Goal: Check status: Check status

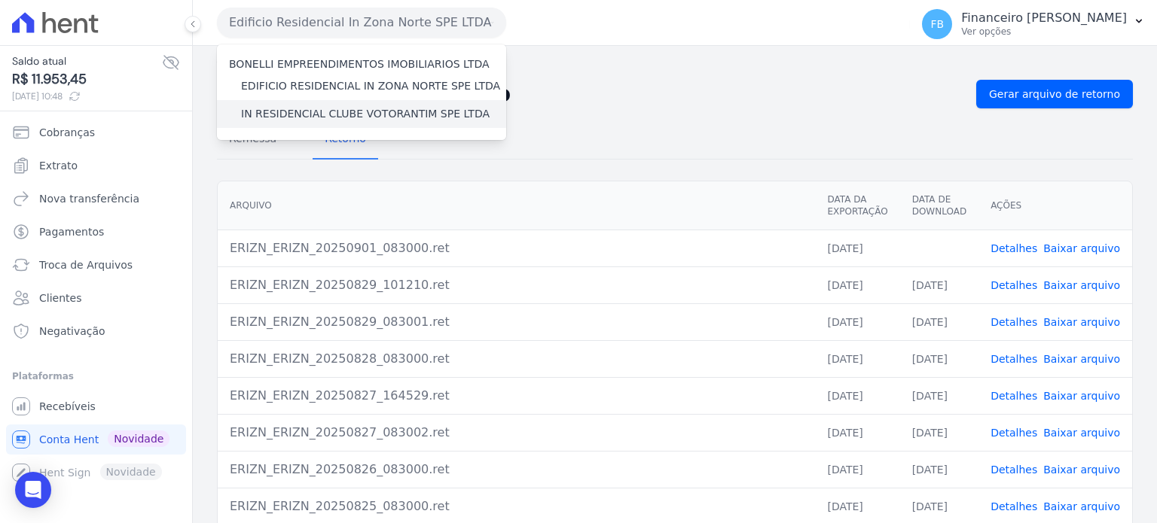
click at [350, 114] on label "IN RESIDENCIAL CLUBE VOTORANTIM SPE LTDA" at bounding box center [365, 114] width 249 height 16
click at [0, 0] on input "IN RESIDENCIAL CLUBE VOTORANTIM SPE LTDA" at bounding box center [0, 0] width 0 height 0
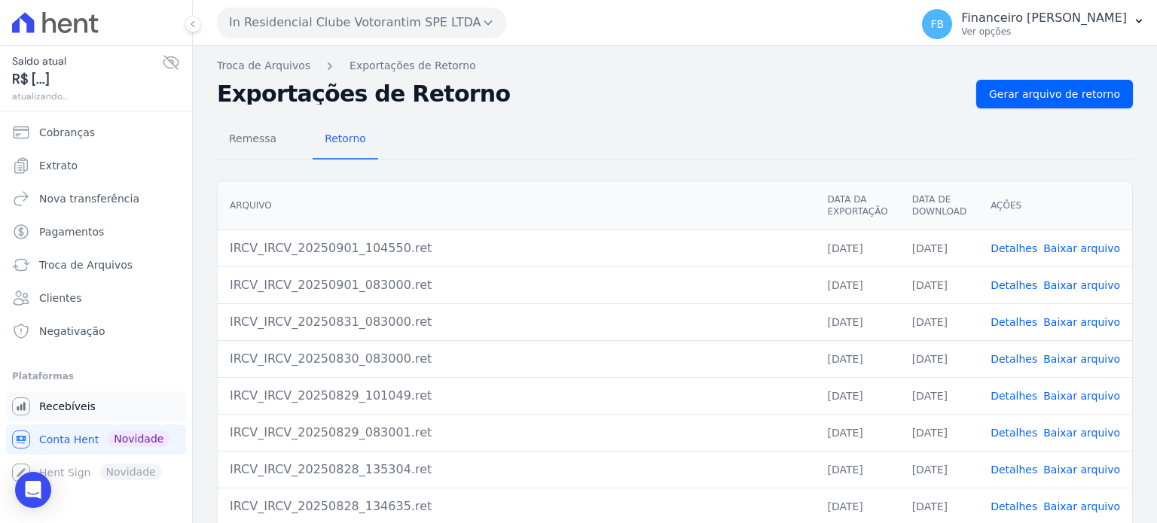
click at [81, 412] on span "Recebíveis" at bounding box center [67, 406] width 56 height 15
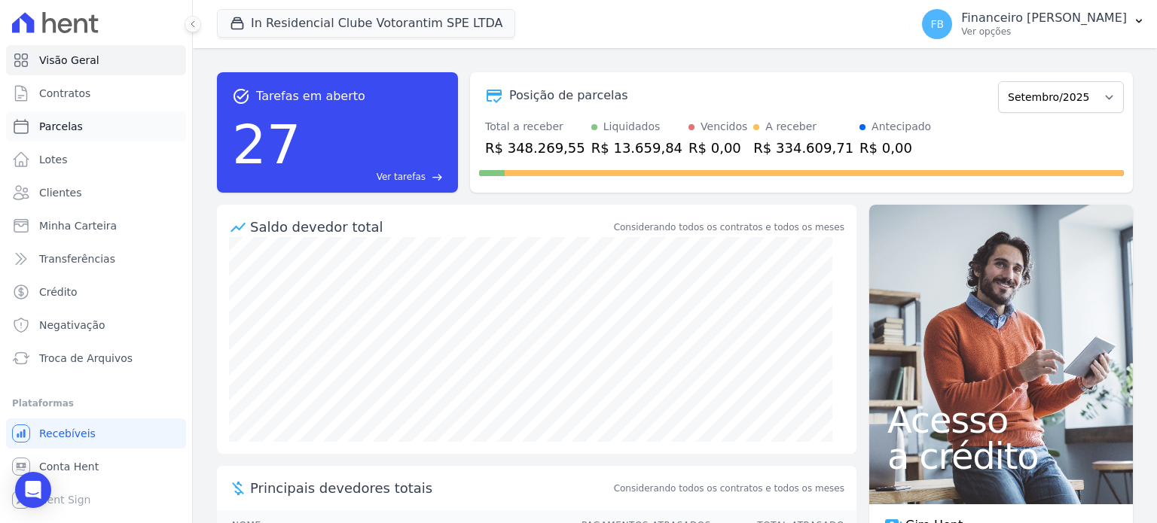
click at [107, 130] on link "Parcelas" at bounding box center [96, 126] width 180 height 30
select select
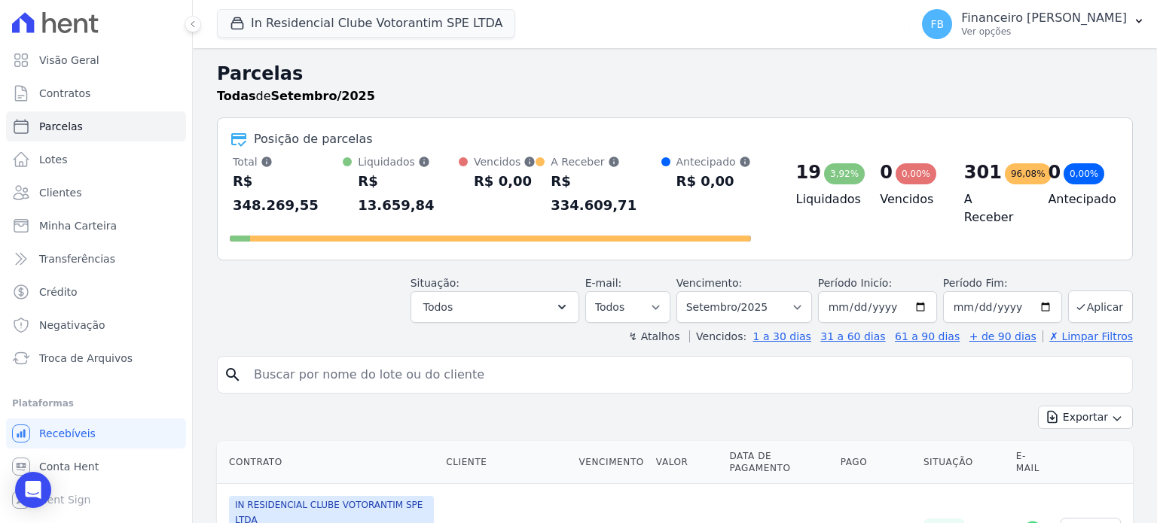
click at [432, 360] on input "search" at bounding box center [685, 375] width 881 height 30
type input "r"
type input "[PERSON_NAME]"
select select
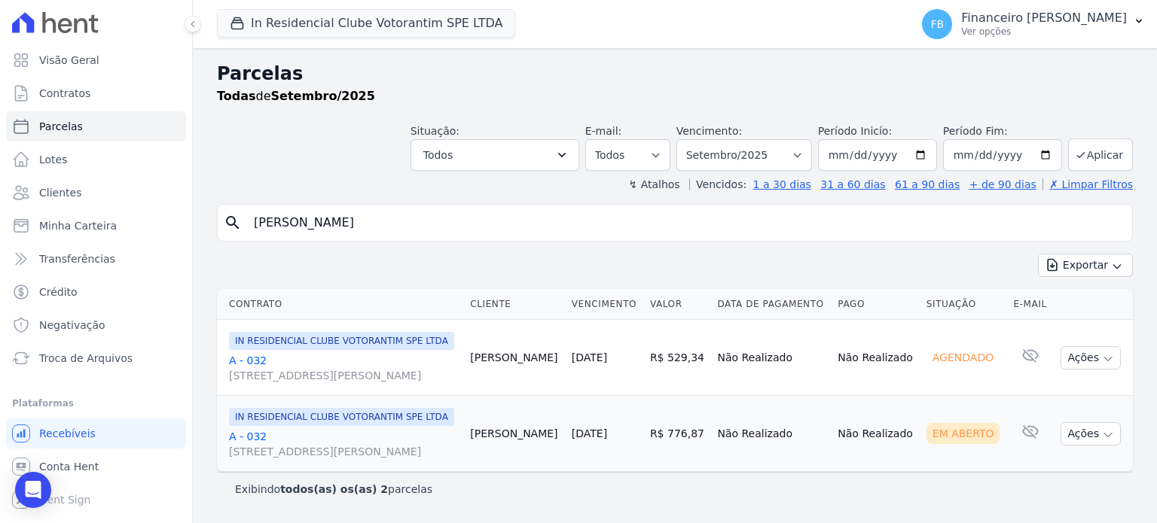
click at [253, 459] on link "A - 032 [STREET_ADDRESS][PERSON_NAME]" at bounding box center [343, 444] width 229 height 30
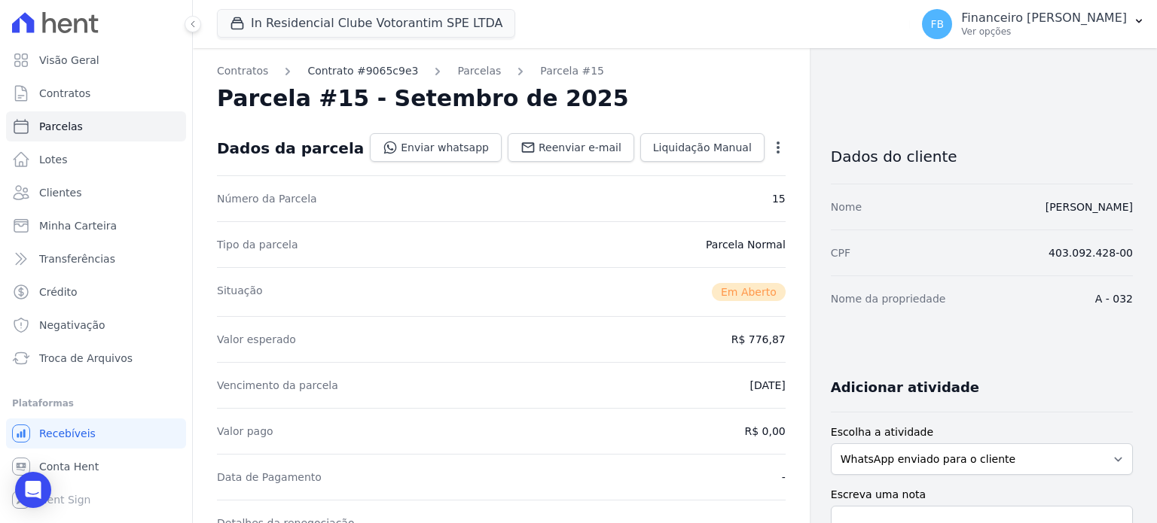
click at [339, 69] on link "Contrato #9065c9e3" at bounding box center [362, 71] width 111 height 16
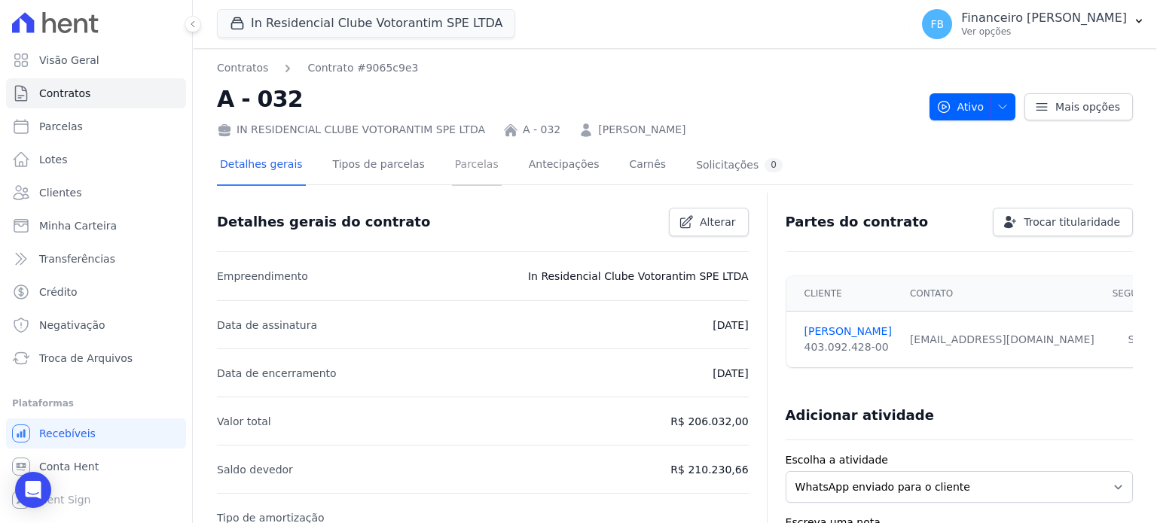
click at [461, 159] on link "Parcelas" at bounding box center [477, 166] width 50 height 40
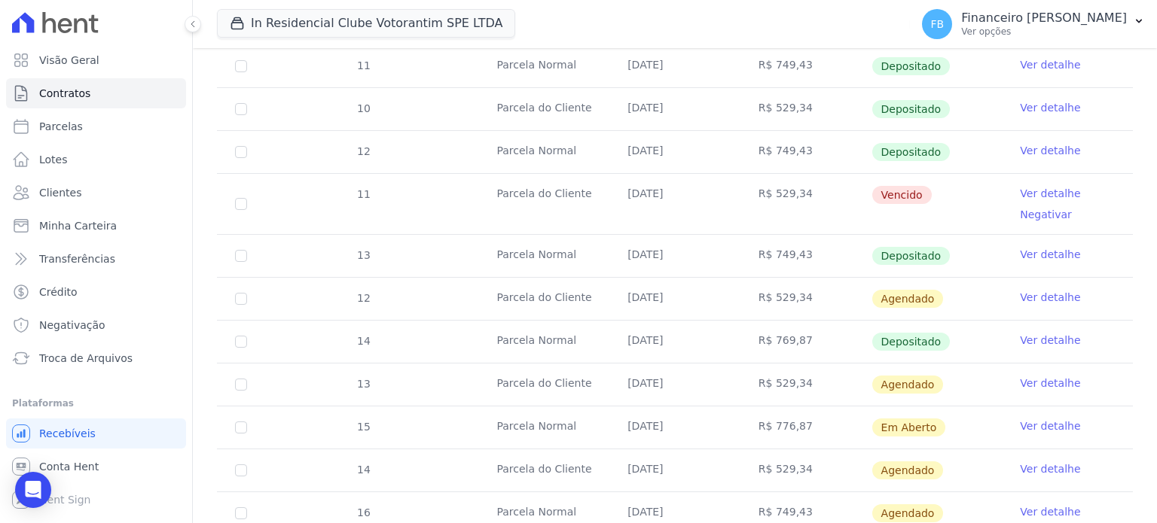
scroll to position [678, 0]
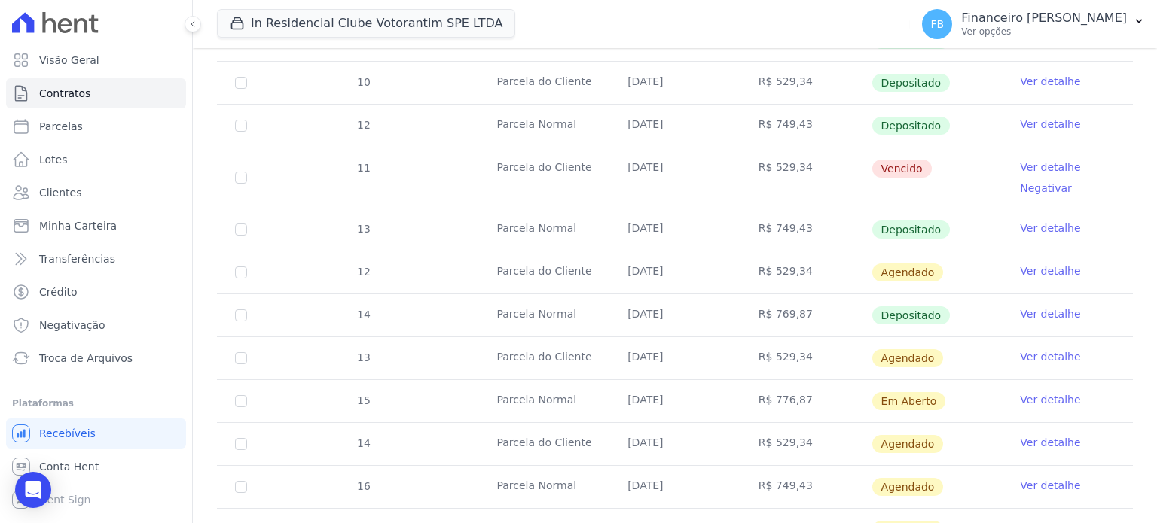
click at [1041, 400] on link "Ver detalhe" at bounding box center [1050, 399] width 60 height 15
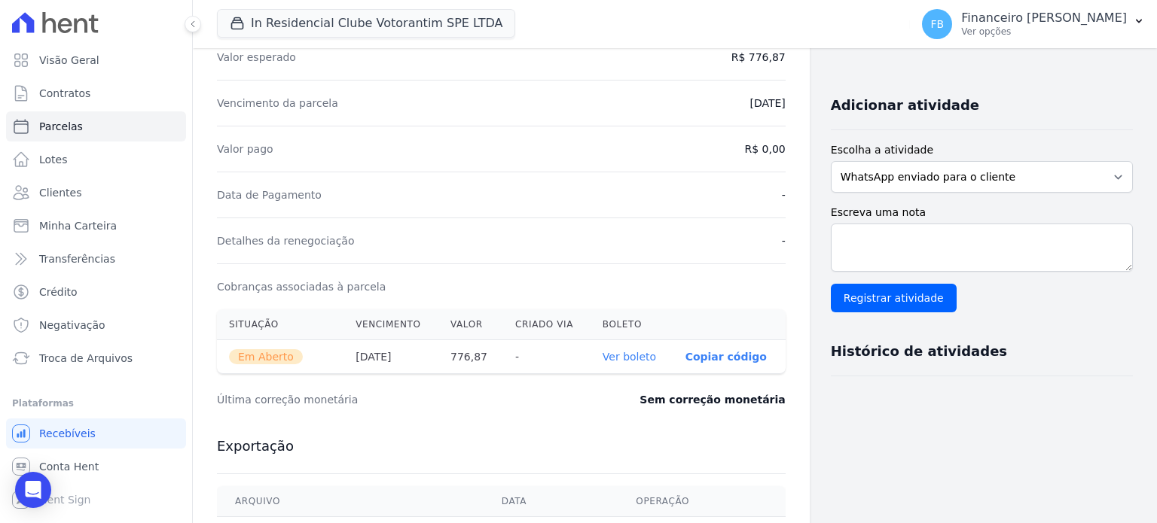
scroll to position [301, 0]
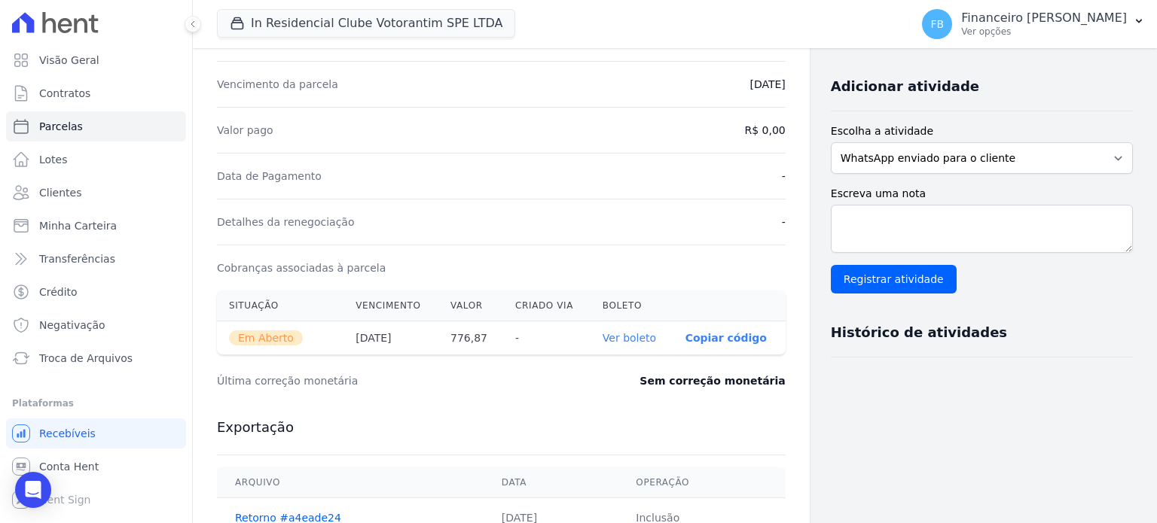
click at [627, 337] on link "Ver boleto" at bounding box center [628, 338] width 53 height 12
